Goal: Check status: Check status

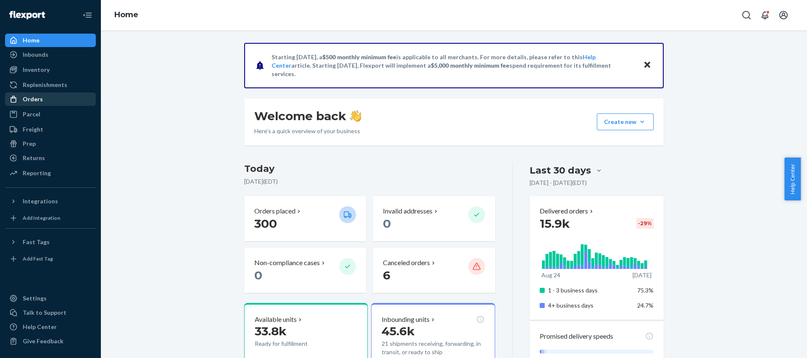
click at [37, 103] on div "Orders" at bounding box center [50, 99] width 89 height 12
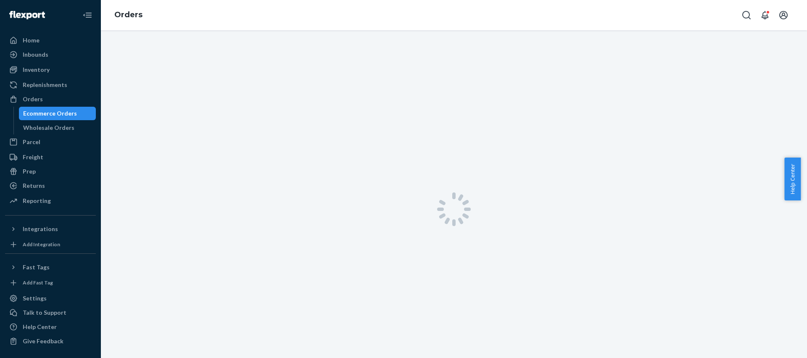
click at [173, 73] on div at bounding box center [454, 209] width 706 height 358
click at [213, 67] on div at bounding box center [454, 209] width 706 height 358
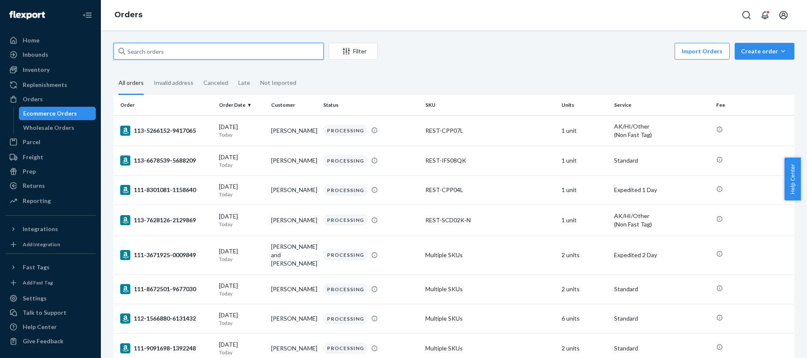
click at [156, 53] on input "text" at bounding box center [219, 51] width 210 height 17
paste input "#US25355878"
type input "#US25355878"
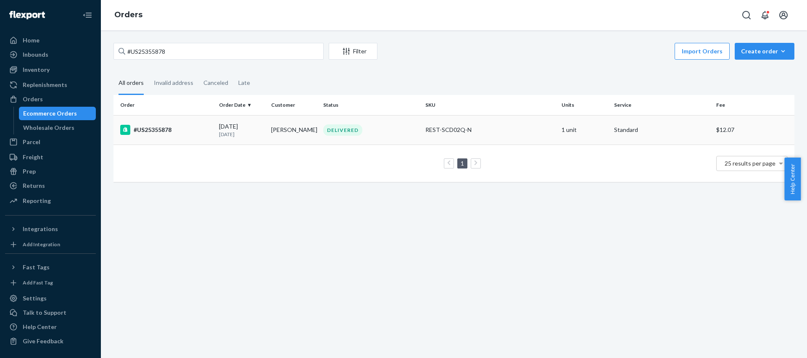
click at [147, 128] on div "#US25355878" at bounding box center [166, 130] width 92 height 10
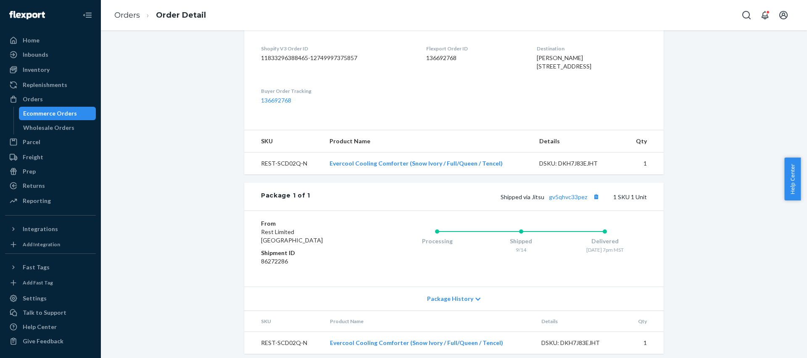
scroll to position [230, 0]
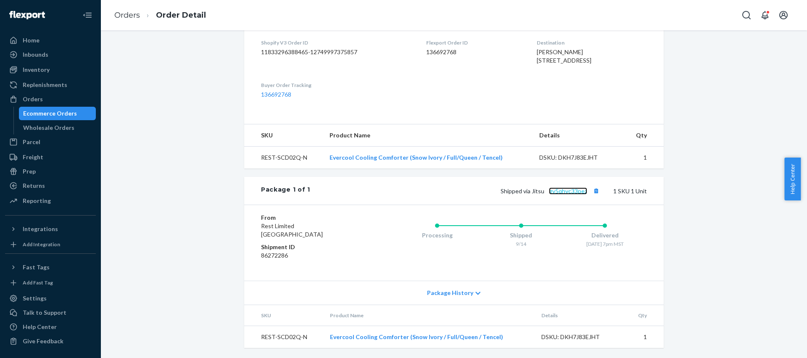
click at [564, 190] on link "gv5qhvc33pez" at bounding box center [568, 191] width 38 height 7
